Goal: Task Accomplishment & Management: Manage account settings

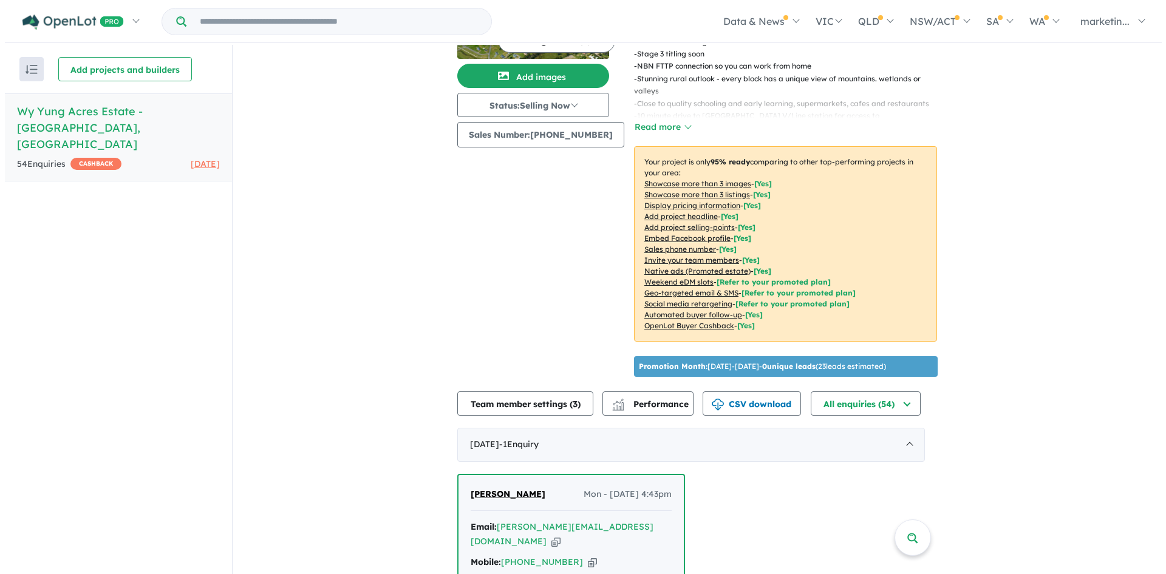
scroll to position [132, 0]
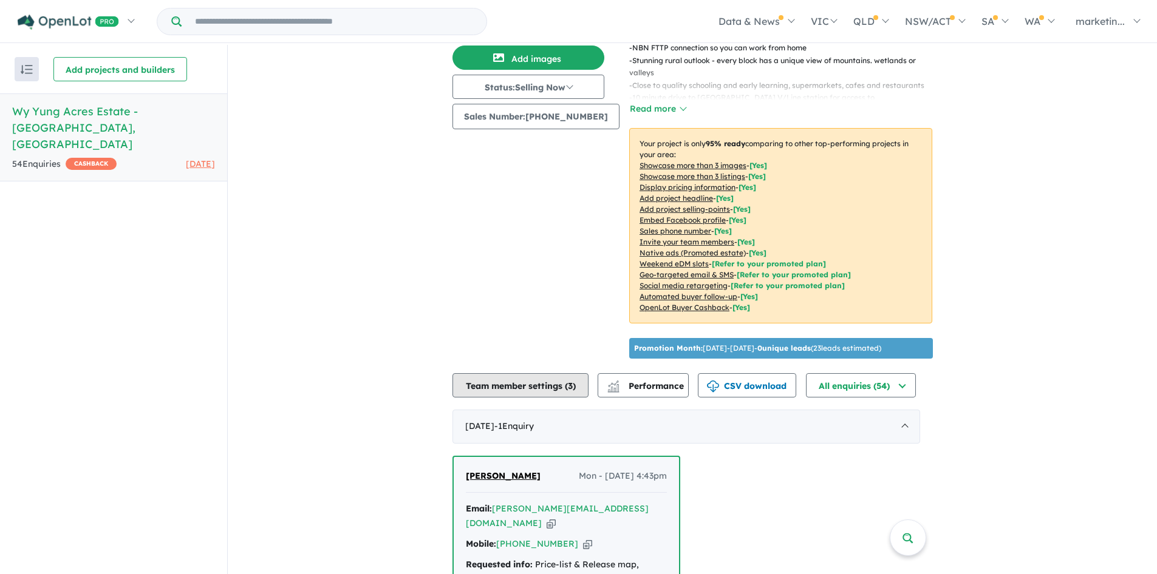
click at [549, 373] on button "Team member settings ( 3 )" at bounding box center [520, 385] width 136 height 24
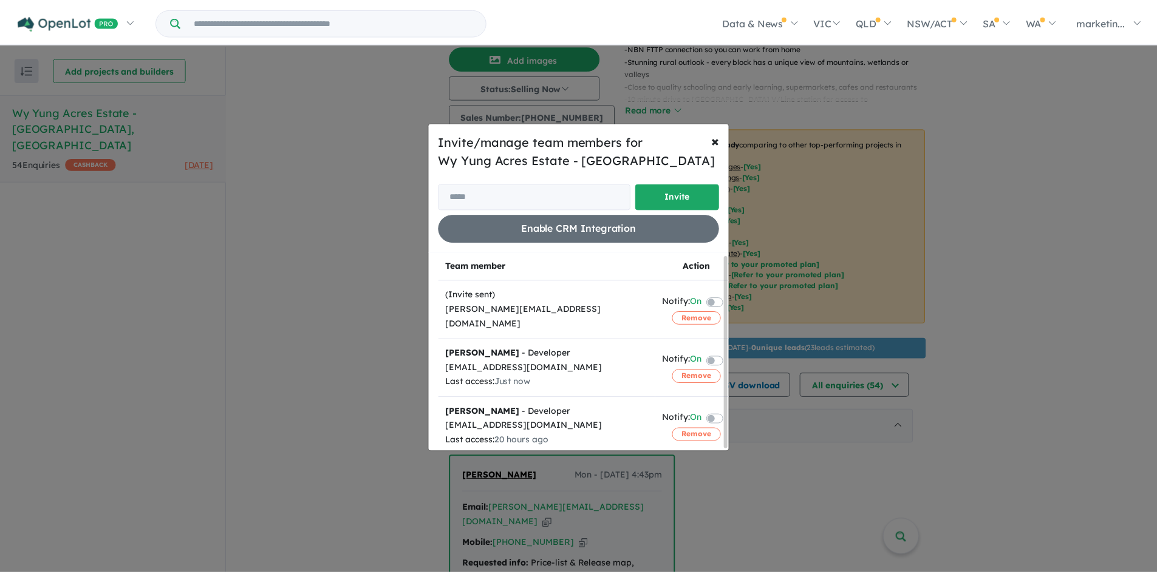
scroll to position [3, 0]
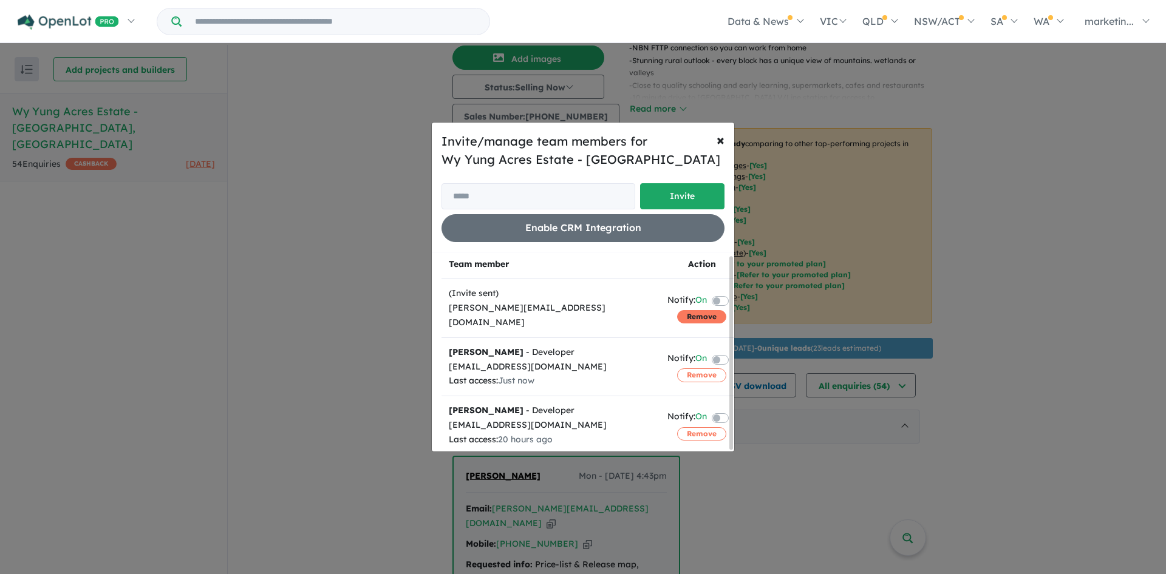
click at [704, 310] on button "Remove" at bounding box center [701, 316] width 49 height 13
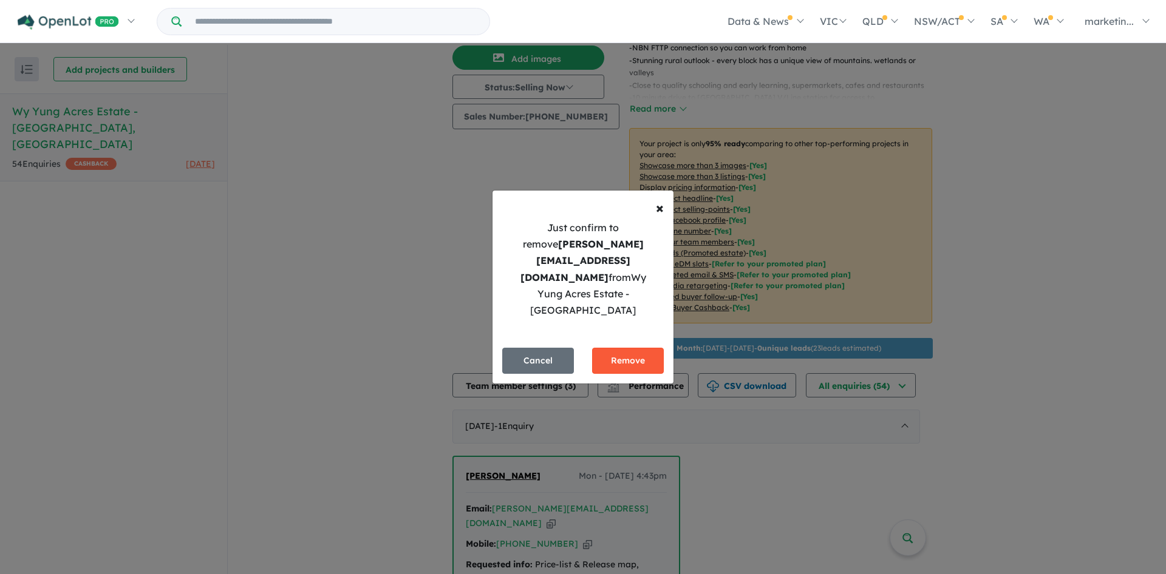
click at [634, 348] on button "Remove" at bounding box center [628, 361] width 72 height 26
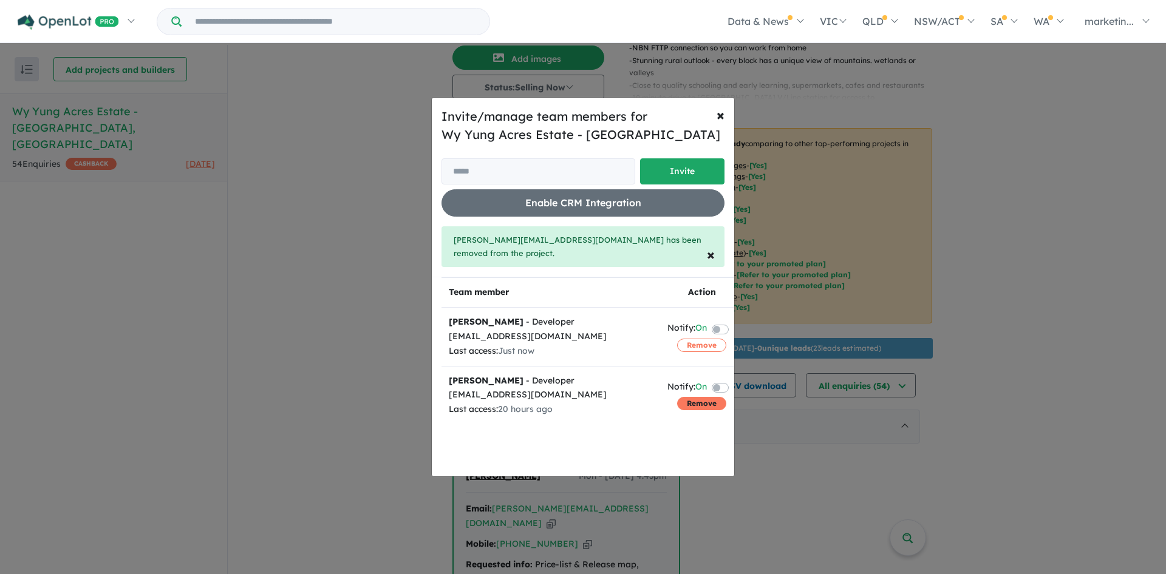
click at [688, 401] on button "Remove" at bounding box center [701, 403] width 49 height 13
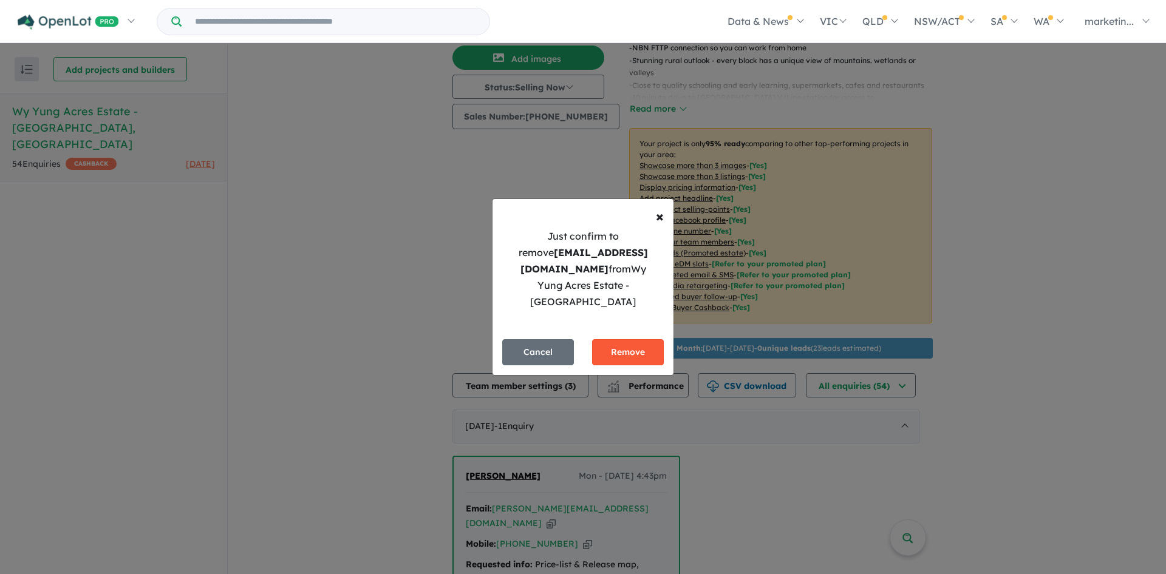
click at [639, 339] on button "Remove" at bounding box center [628, 352] width 72 height 26
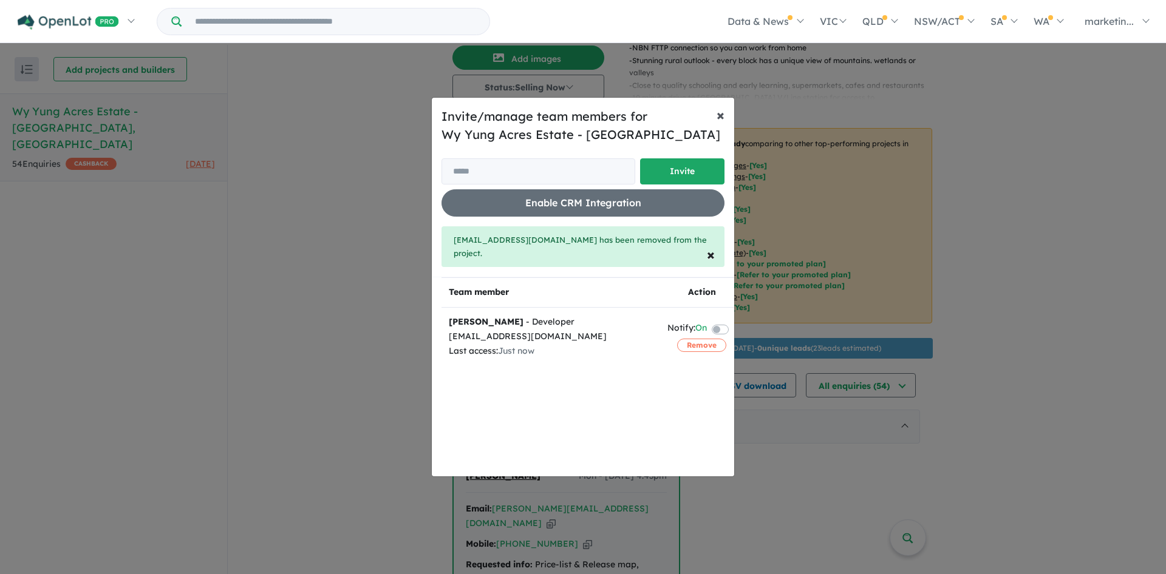
click at [723, 124] on span "×" at bounding box center [720, 115] width 8 height 18
